Goal: Task Accomplishment & Management: Manage account settings

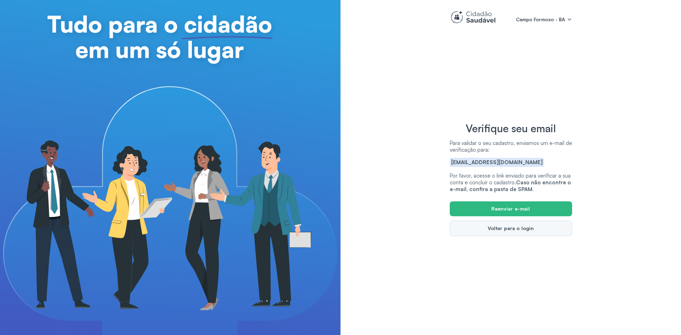
click at [516, 227] on button "Voltar para o login" at bounding box center [511, 229] width 122 height 16
click at [538, 205] on button "Reenviar e-mail" at bounding box center [511, 208] width 122 height 15
click at [536, 227] on button "Voltar para o login" at bounding box center [511, 229] width 122 height 16
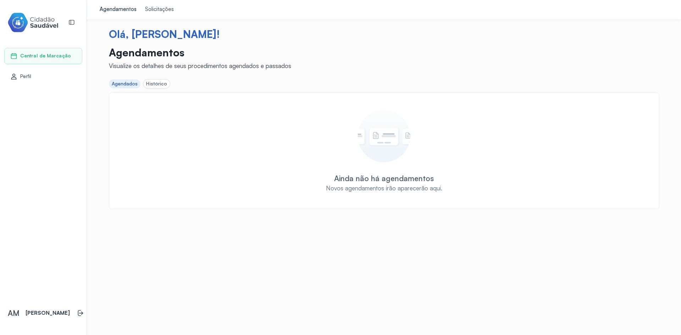
click at [130, 83] on div "Agendados" at bounding box center [125, 84] width 26 height 6
click at [154, 83] on div "Histórico" at bounding box center [156, 84] width 21 height 6
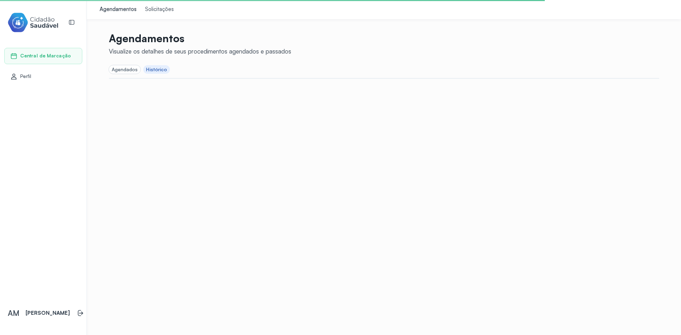
click at [75, 57] on link "Central de Marcação" at bounding box center [43, 55] width 66 height 7
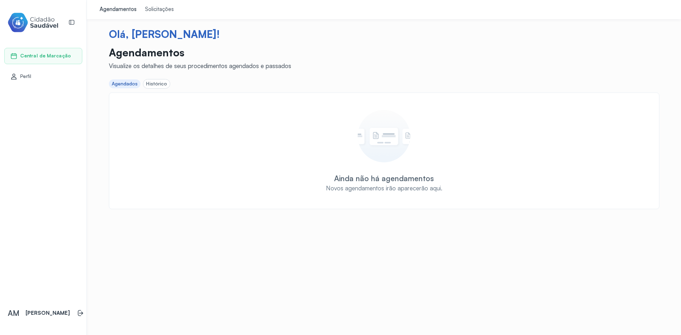
click at [166, 9] on div "Solicitações" at bounding box center [159, 9] width 29 height 7
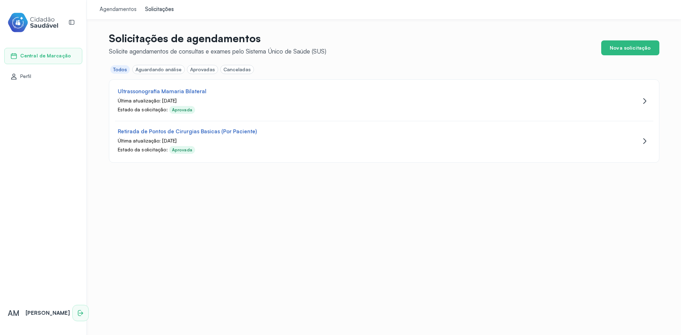
click at [77, 310] on icon at bounding box center [80, 313] width 7 height 7
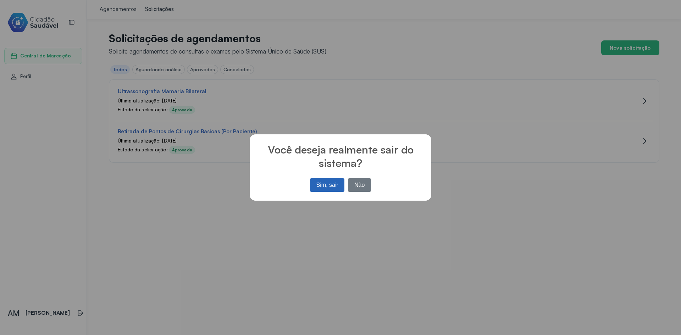
click at [328, 182] on button "Sim, sair" at bounding box center [327, 184] width 34 height 13
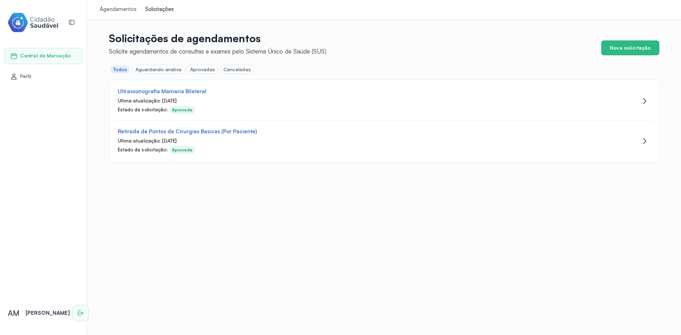
click at [77, 310] on icon at bounding box center [80, 313] width 7 height 7
